Goal: Task Accomplishment & Management: Manage account settings

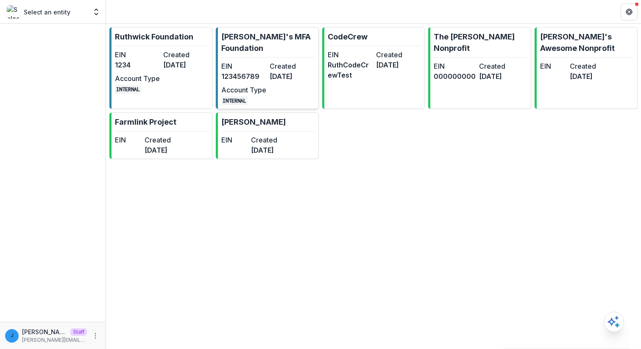
click at [224, 61] on dt "EIN" at bounding box center [243, 66] width 45 height 10
click at [153, 57] on dt "EIN" at bounding box center [137, 55] width 45 height 10
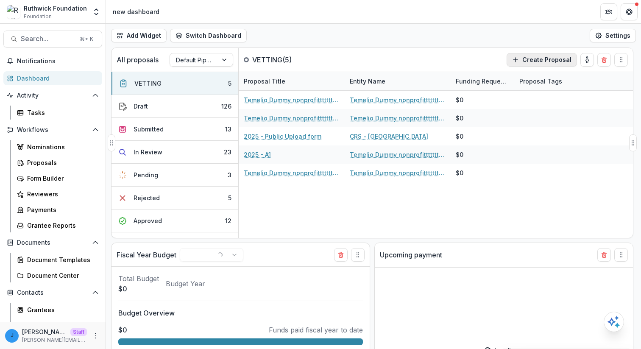
select select "******"
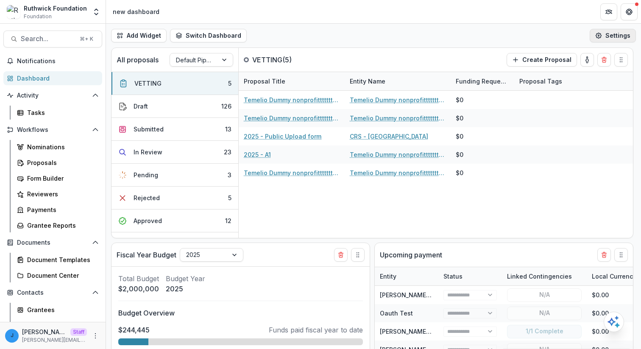
click at [597, 39] on icon "button" at bounding box center [598, 35] width 7 height 7
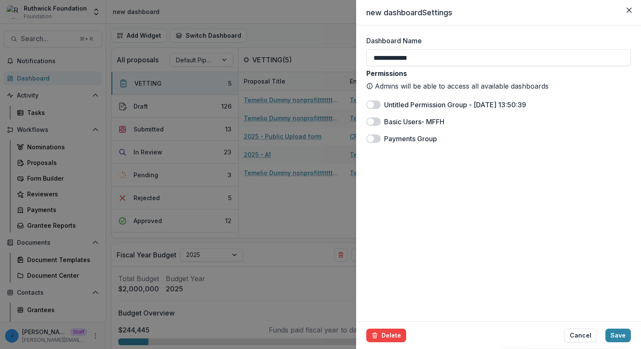
click at [329, 46] on div "**********" at bounding box center [320, 174] width 641 height 349
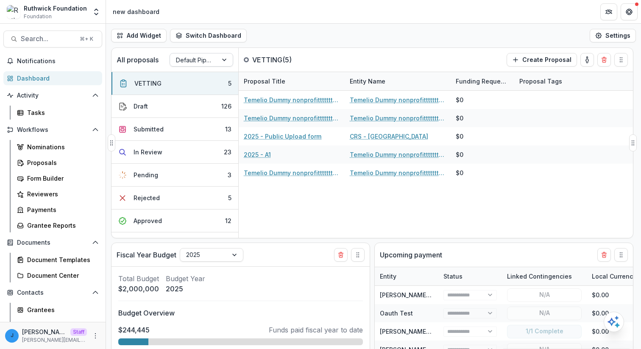
click at [217, 55] on div at bounding box center [224, 59] width 15 height 13
click at [306, 42] on div "Add Widget Switch Dashboard new dashboard My other 1 Finance Dash New Dashboard…" at bounding box center [373, 36] width 535 height 24
click at [66, 157] on link "Proposals" at bounding box center [58, 163] width 89 height 14
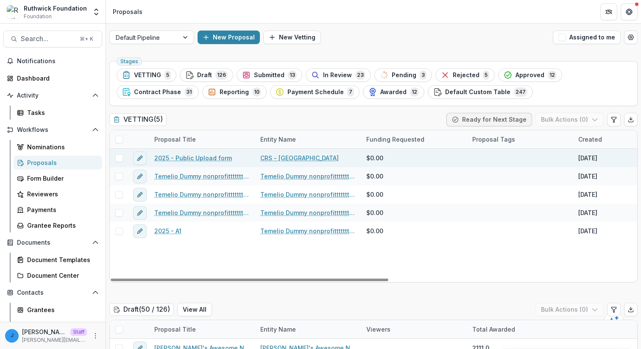
click at [186, 155] on link "2025 - Public Upload form" at bounding box center [193, 157] width 78 height 9
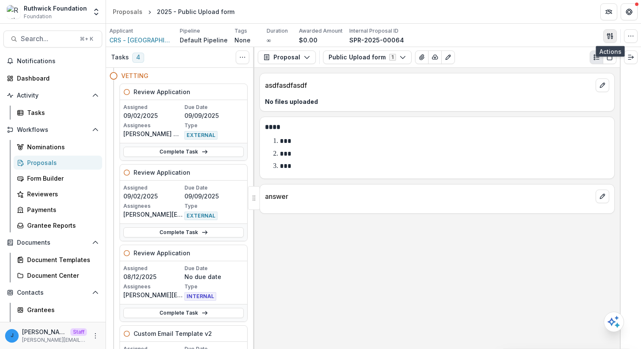
click at [614, 35] on button "button" at bounding box center [610, 36] width 14 height 14
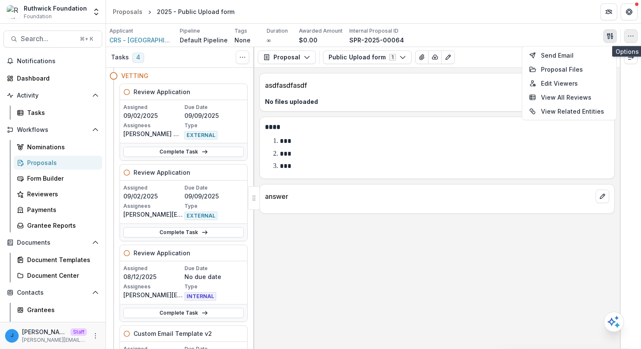
click at [634, 39] on button "button" at bounding box center [631, 36] width 14 height 14
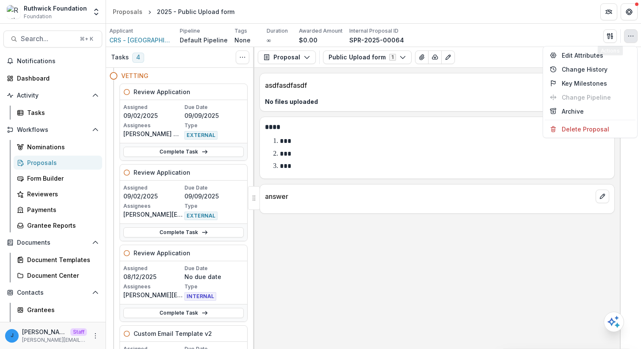
click at [600, 28] on div "Applicant CRS - [GEOGRAPHIC_DATA] Pipeline Default Pipeline Tags None All tags …" at bounding box center [373, 35] width 528 height 17
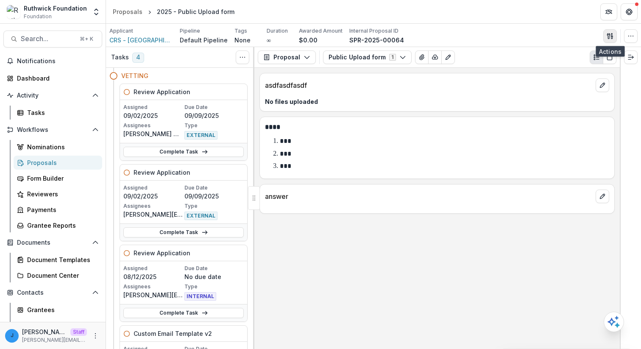
click at [611, 36] on icon "button" at bounding box center [609, 36] width 7 height 7
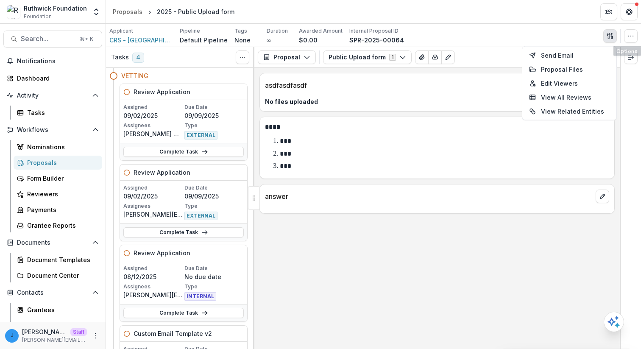
click at [632, 23] on header "Proposals 2025 - Public Upload form" at bounding box center [373, 11] width 535 height 23
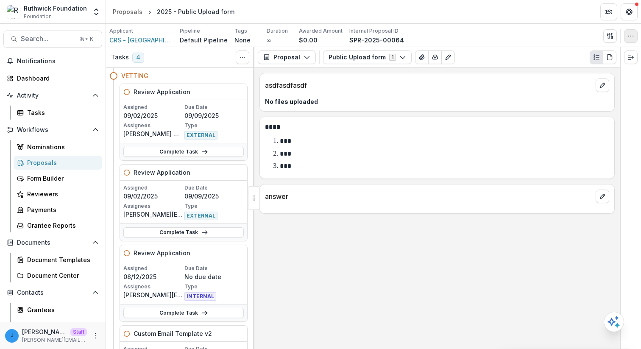
click at [631, 33] on icon "button" at bounding box center [630, 36] width 7 height 7
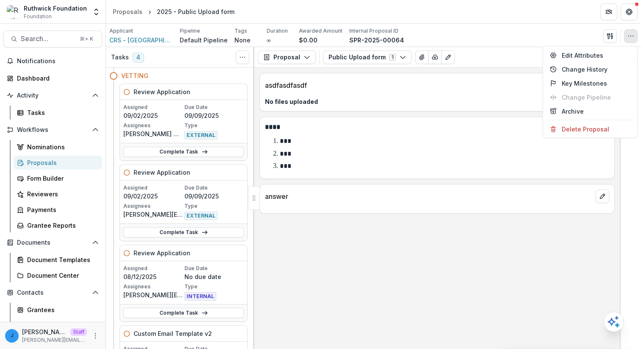
click at [611, 44] on div "Applicant CRS - [GEOGRAPHIC_DATA] Pipeline Default Pipeline Tags None All tags …" at bounding box center [373, 35] width 528 height 17
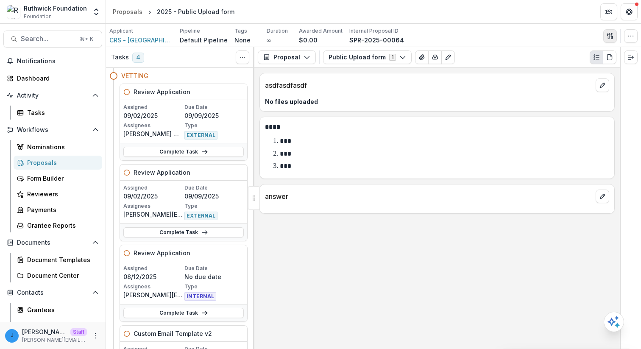
click at [611, 38] on icon "button" at bounding box center [611, 37] width 1 height 3
click at [362, 138] on li "***" at bounding box center [442, 141] width 334 height 11
click at [239, 54] on icon "Toggle View Cancelled Tasks" at bounding box center [242, 57] width 7 height 7
click at [239, 51] on button "Toggle View Cancelled Tasks" at bounding box center [243, 57] width 14 height 14
click at [336, 56] on button "Public Upload form 1" at bounding box center [367, 57] width 89 height 14
